Goal: Find specific page/section: Find specific page/section

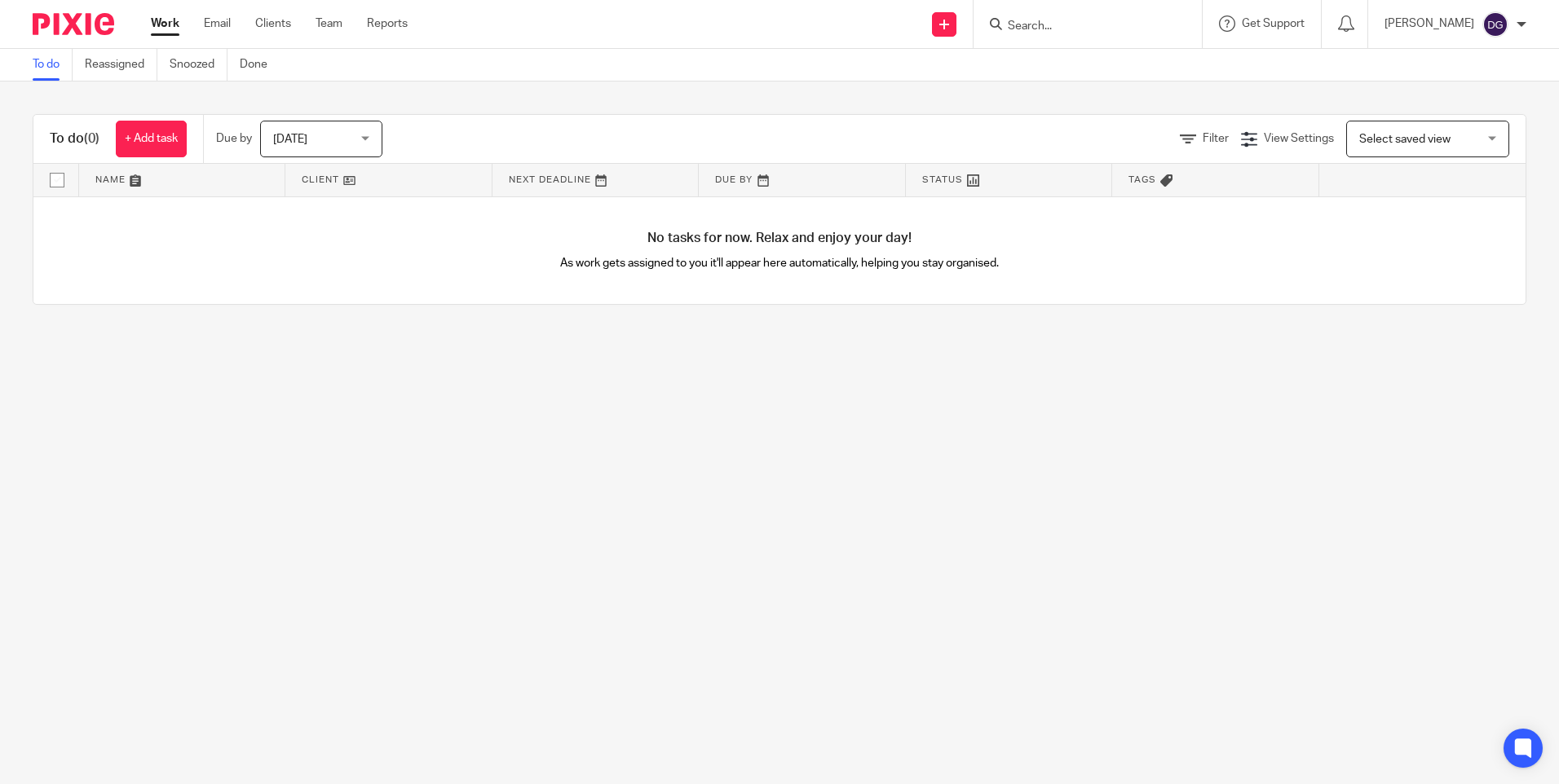
click at [1119, 25] on input "Search" at bounding box center [1079, 27] width 147 height 15
click at [1089, 30] on input "Search" at bounding box center [1079, 27] width 147 height 15
click at [1077, 30] on input "Search" at bounding box center [1079, 27] width 147 height 15
click at [1098, 25] on input "Search" at bounding box center [1079, 27] width 147 height 15
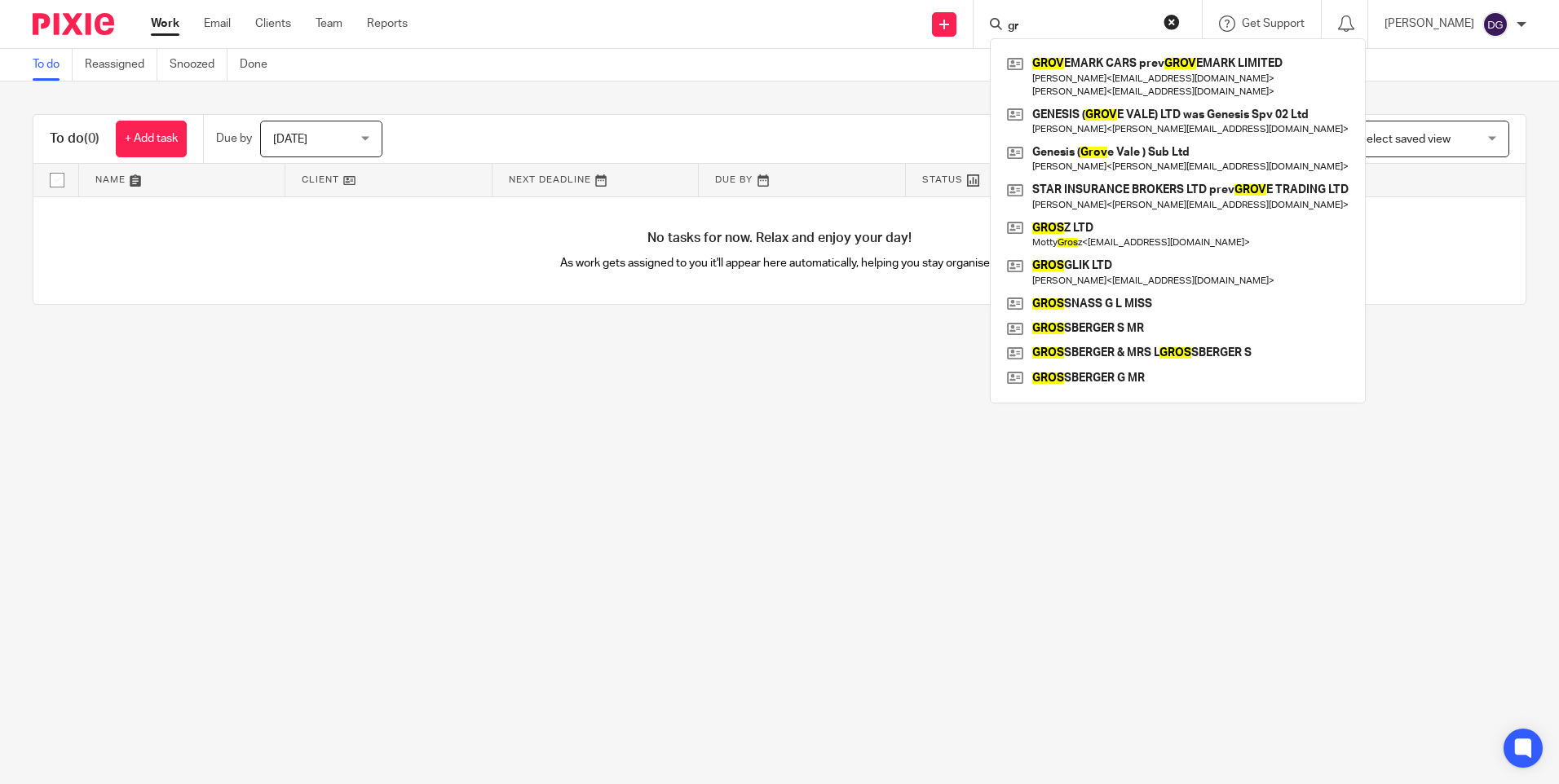
type input "g"
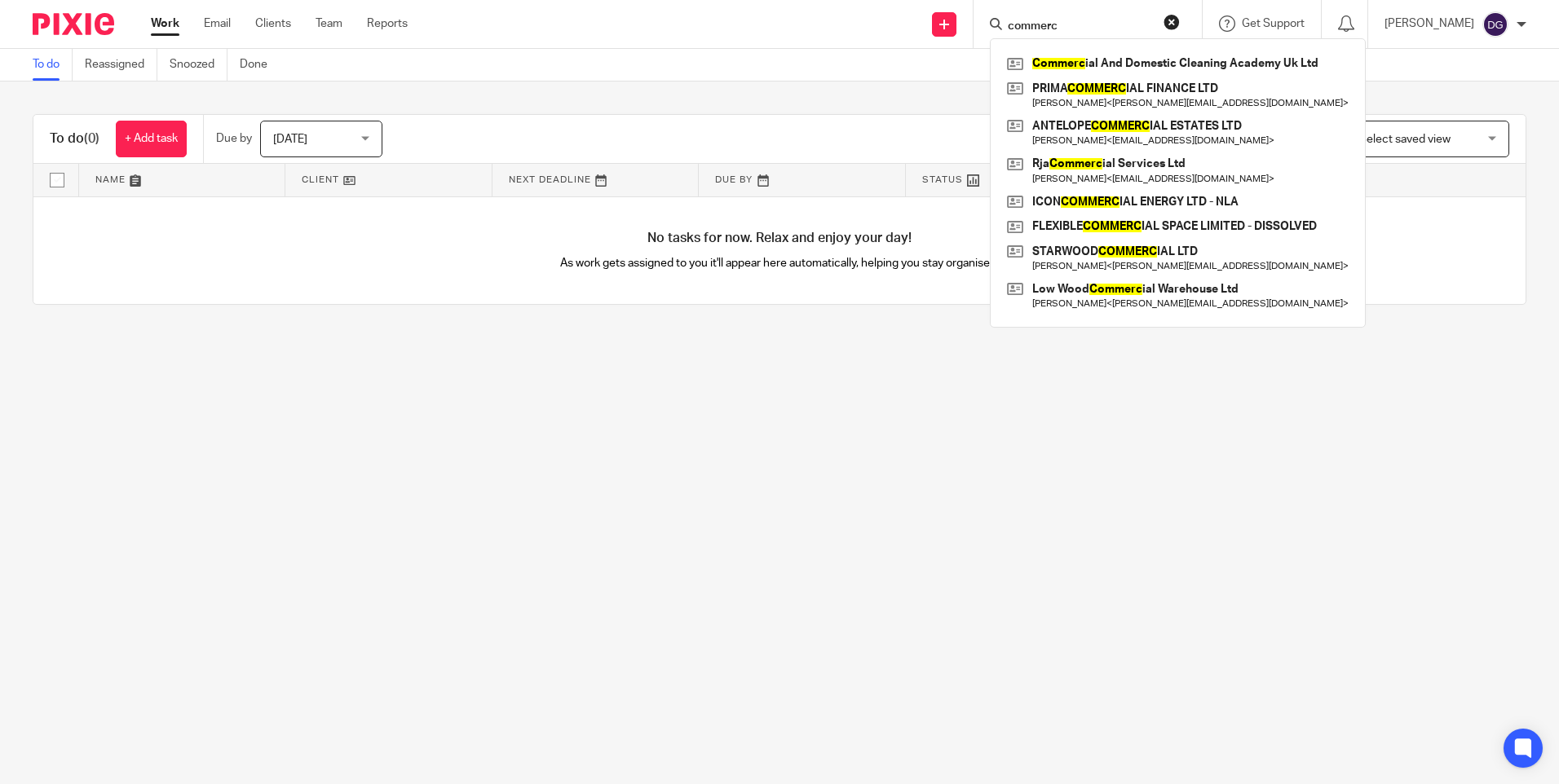
drag, startPoint x: 1058, startPoint y: 22, endPoint x: 982, endPoint y: 20, distance: 76.0
click at [982, 20] on div "commerc Commerc ial And Domestic Cleaning Academy Uk Ltd PRIMA COMMERC IAL FINA…" at bounding box center [1087, 23] width 228 height 48
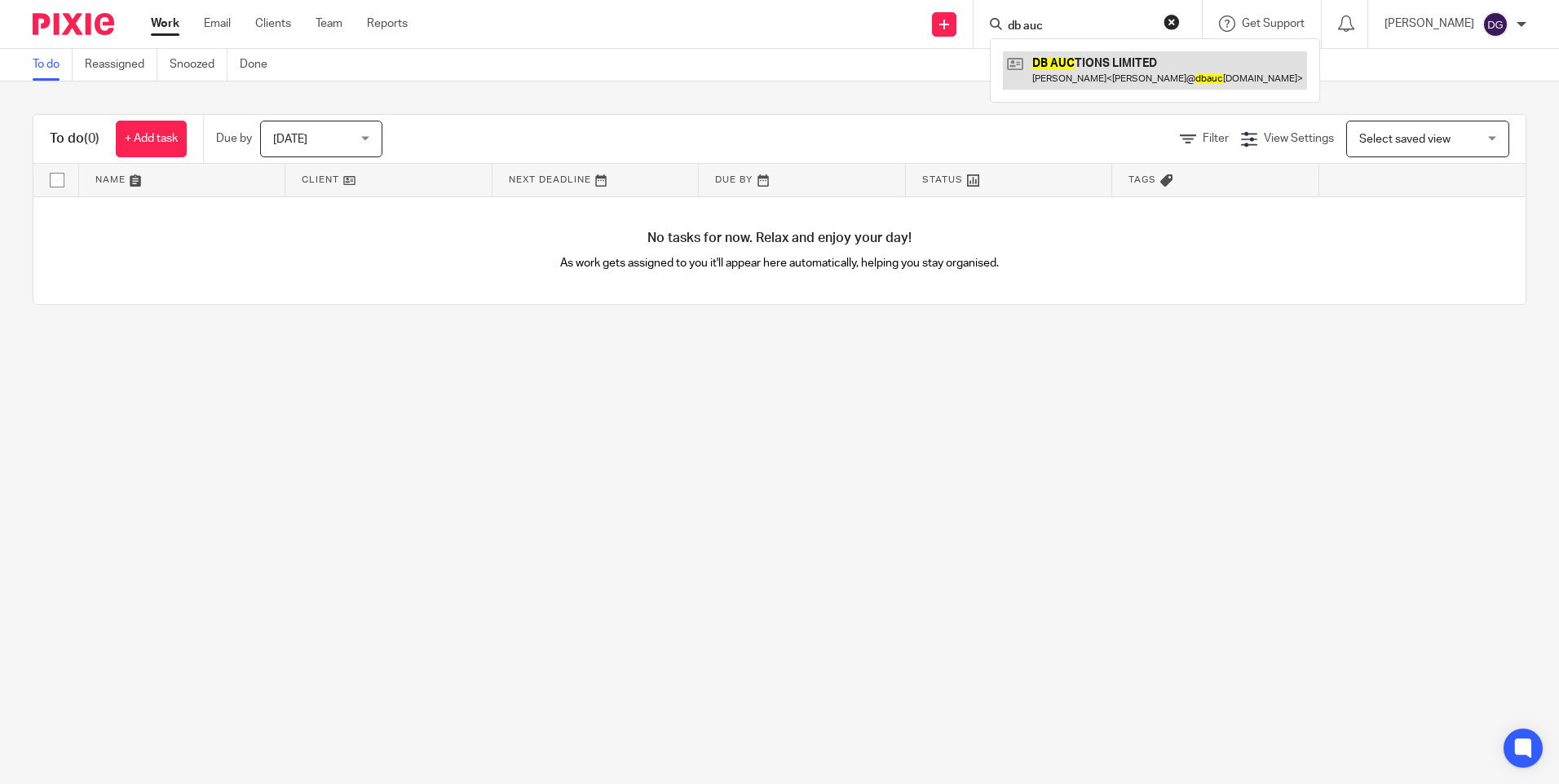
type input "db auc"
click at [1050, 63] on link at bounding box center [1155, 70] width 304 height 38
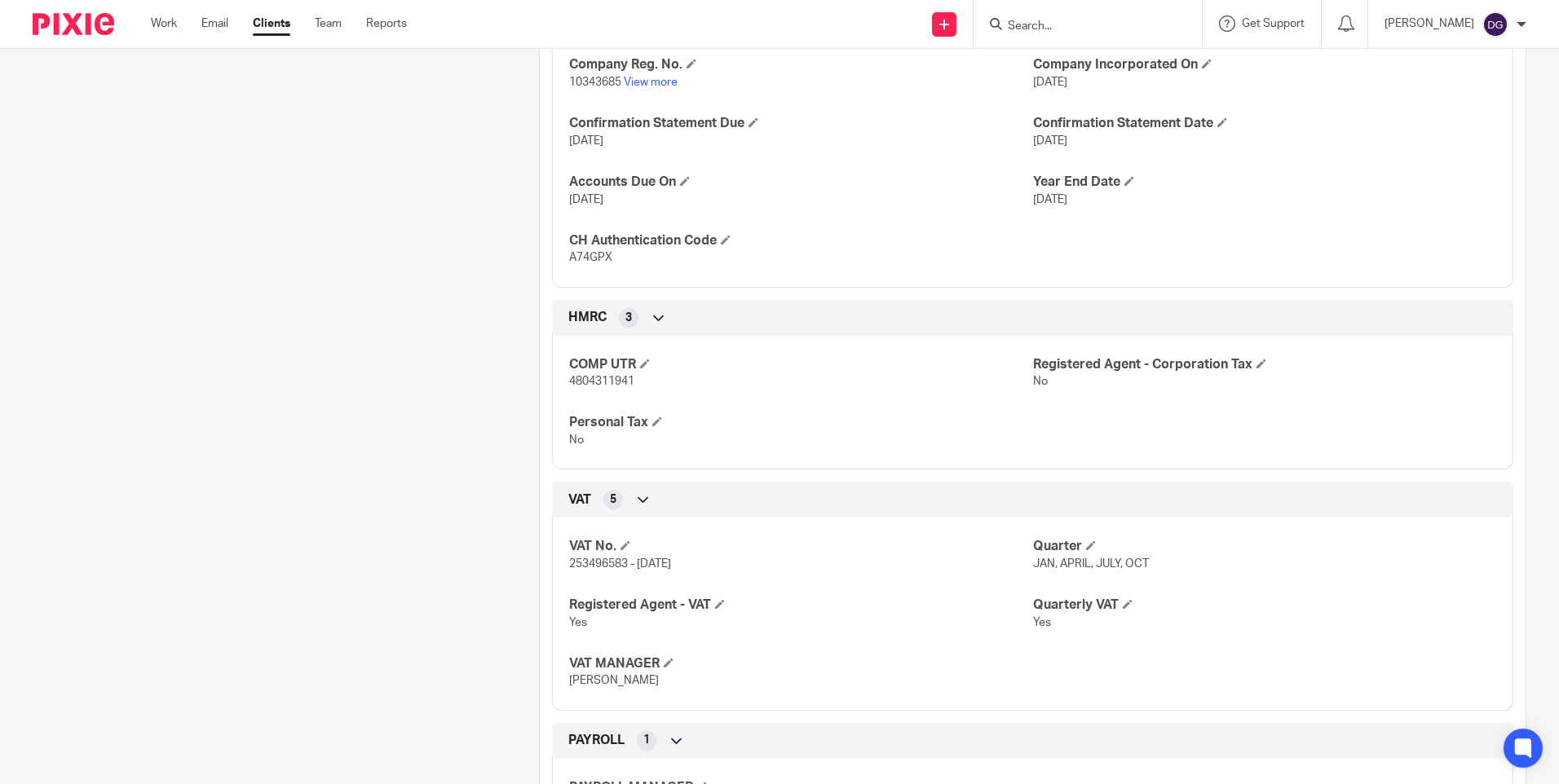
scroll to position [500, 0]
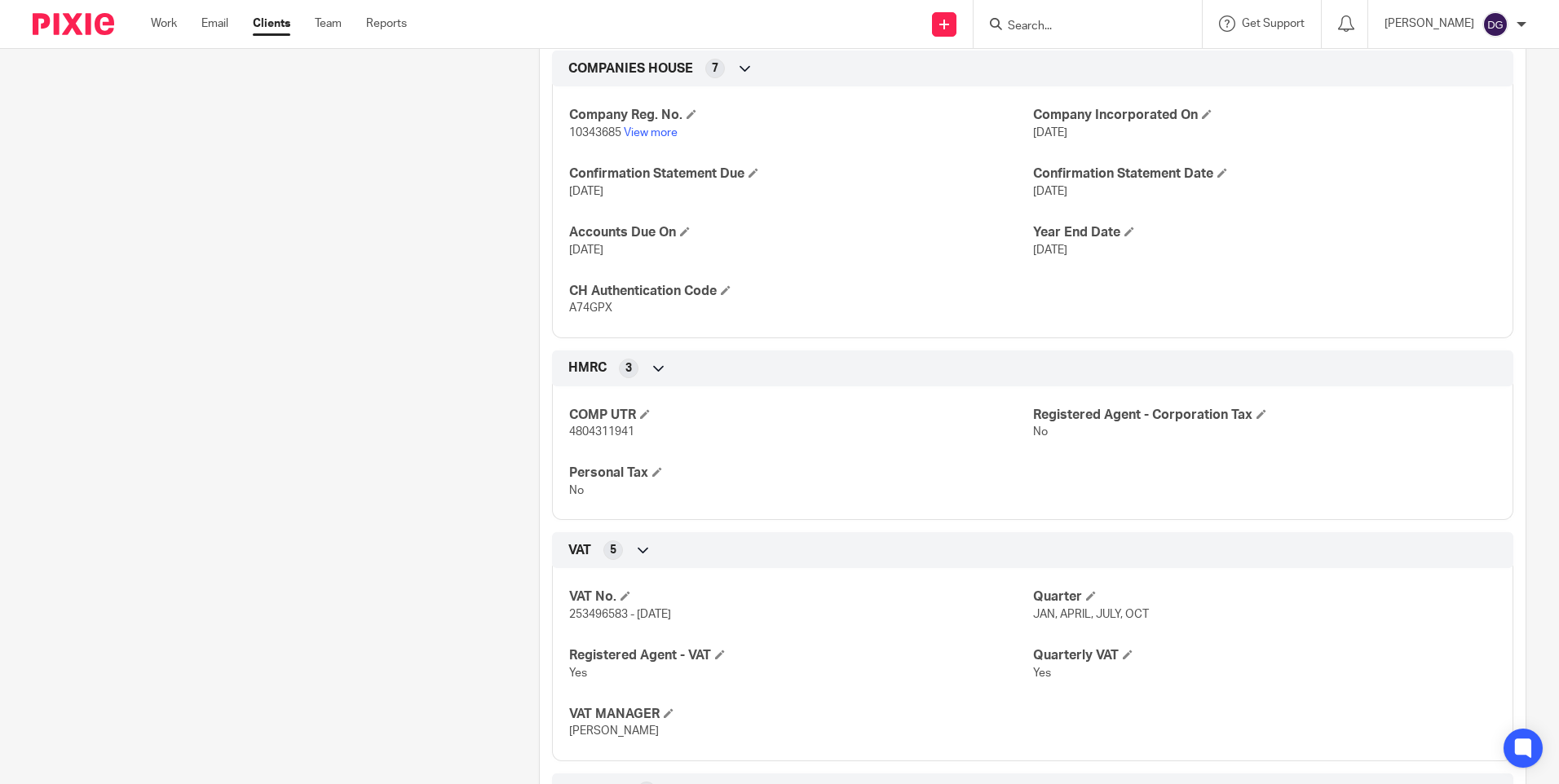
click at [584, 139] on span "10343685" at bounding box center [595, 132] width 53 height 11
copy p "10343685"
click at [597, 314] on span "A74GPX" at bounding box center [591, 308] width 43 height 11
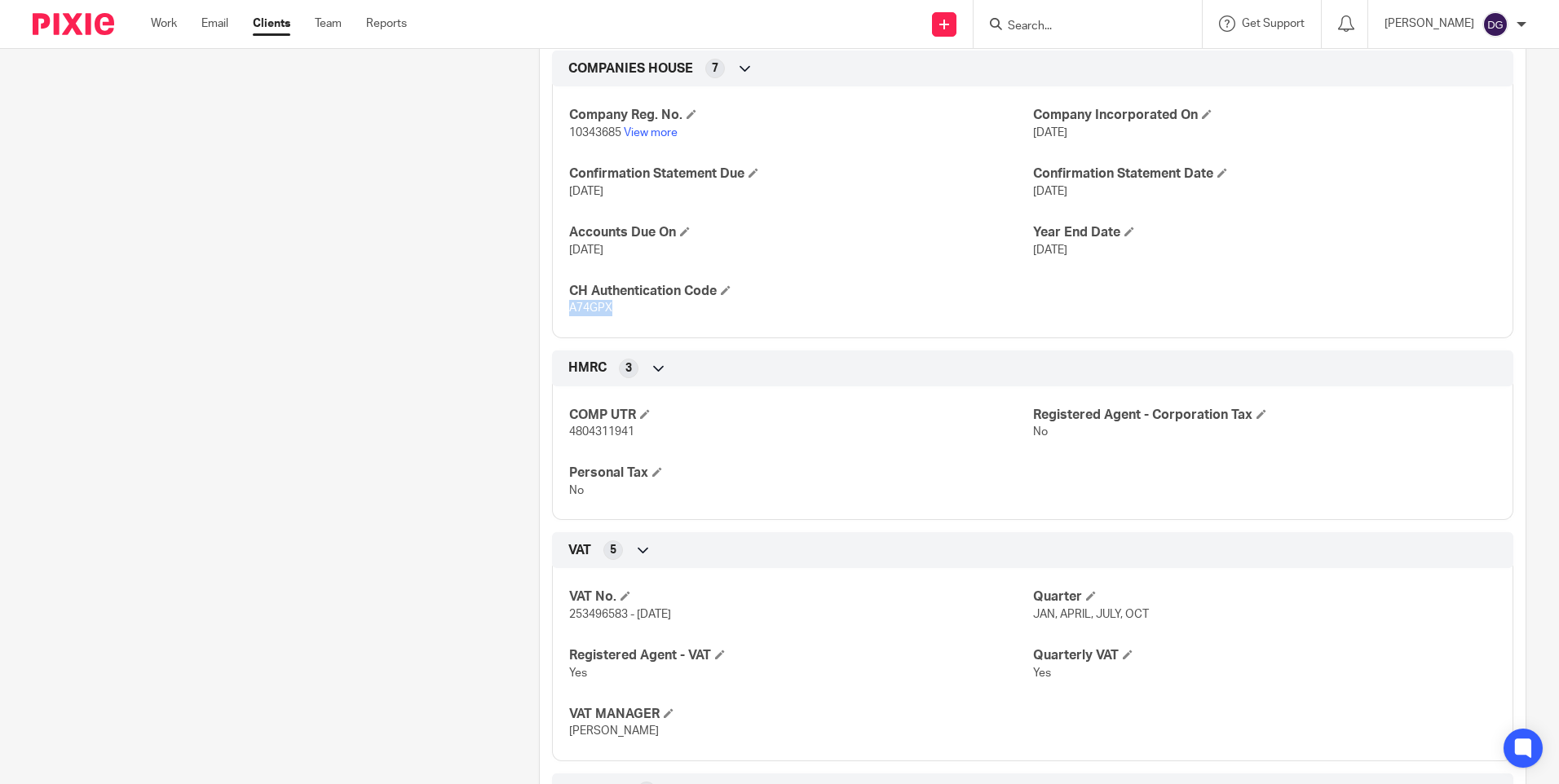
copy span "A74GPX"
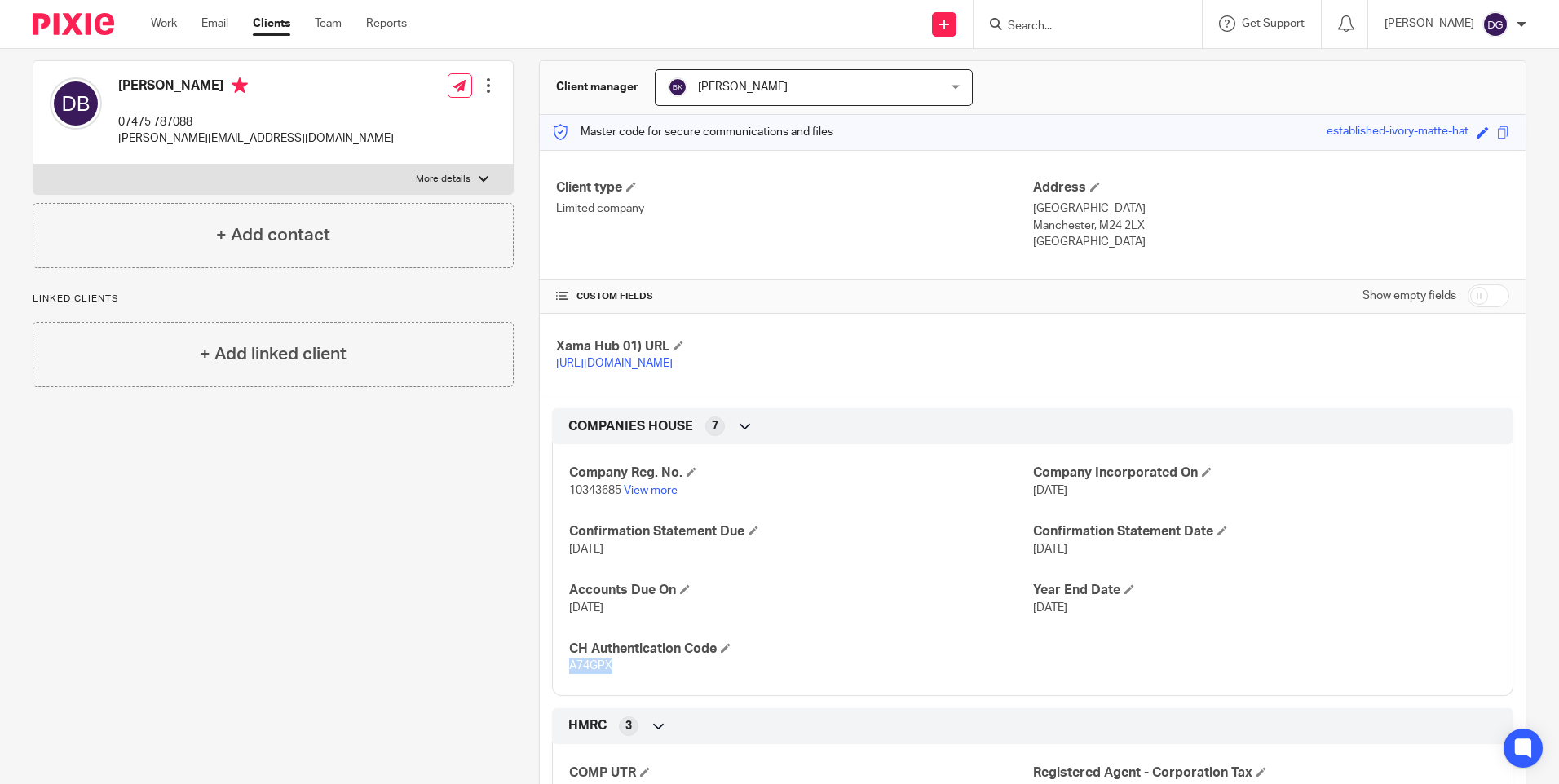
scroll to position [93, 0]
